Goal: Information Seeking & Learning: Learn about a topic

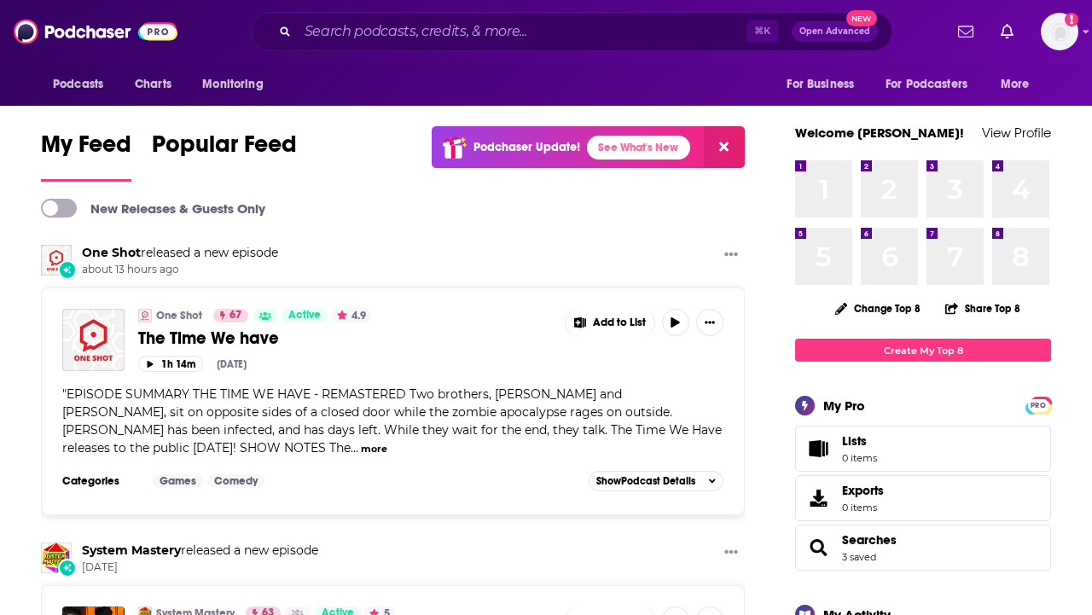
click at [664, 47] on div "⌘ K Open Advanced New" at bounding box center [572, 31] width 642 height 39
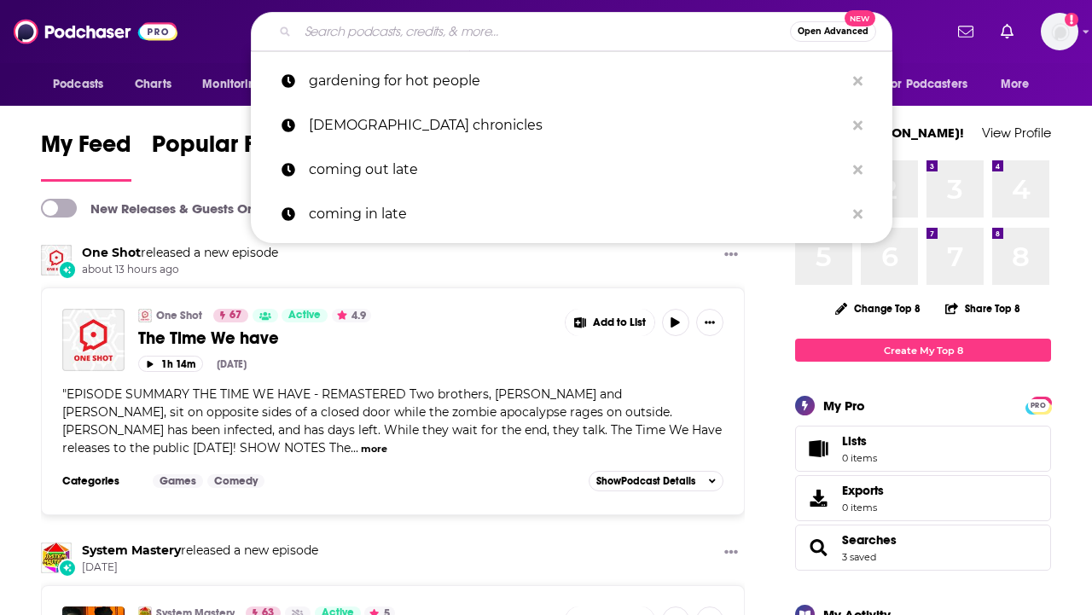
click at [663, 38] on input "Search podcasts, credits, & more..." at bounding box center [544, 31] width 492 height 27
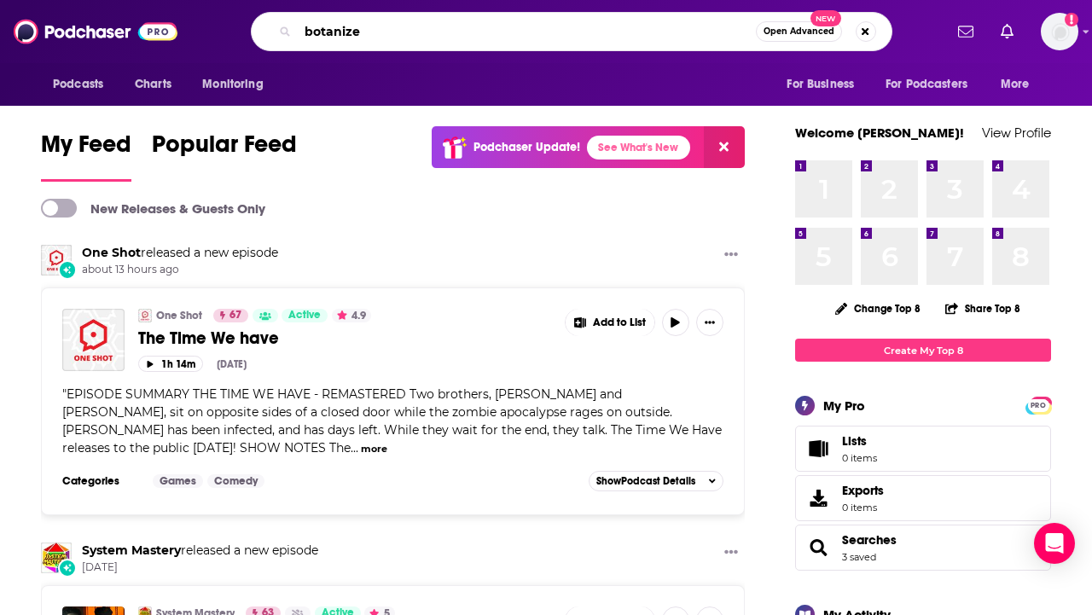
type input "botanize"
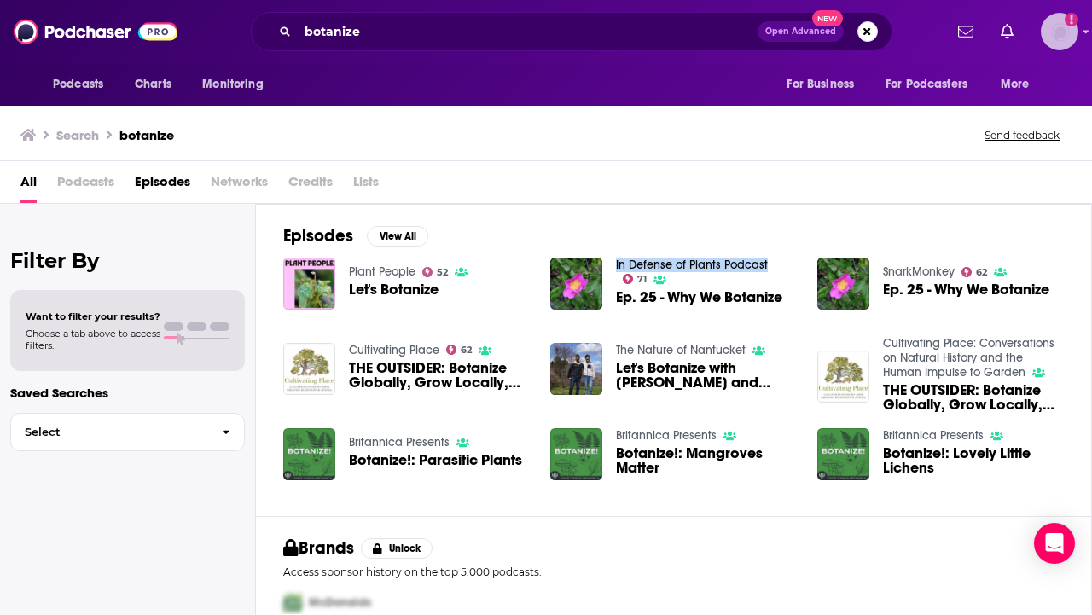
click at [1076, 32] on img "Logged in as RebeccaThomas9000" at bounding box center [1060, 32] width 38 height 38
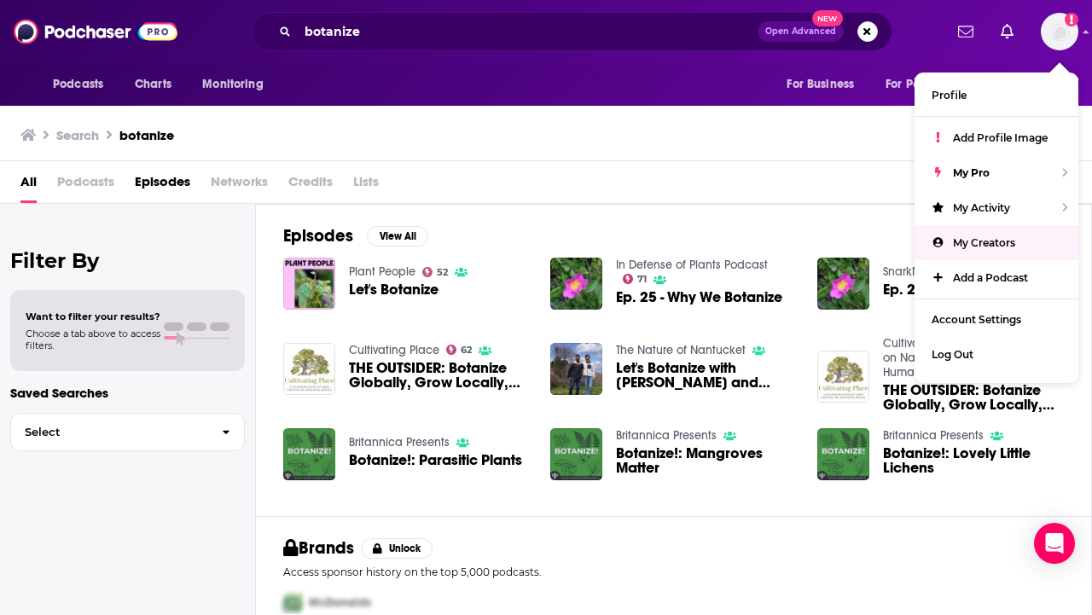
click at [716, 149] on div "Search botanize Send feedback" at bounding box center [546, 131] width 1092 height 59
